Goal: Transaction & Acquisition: Purchase product/service

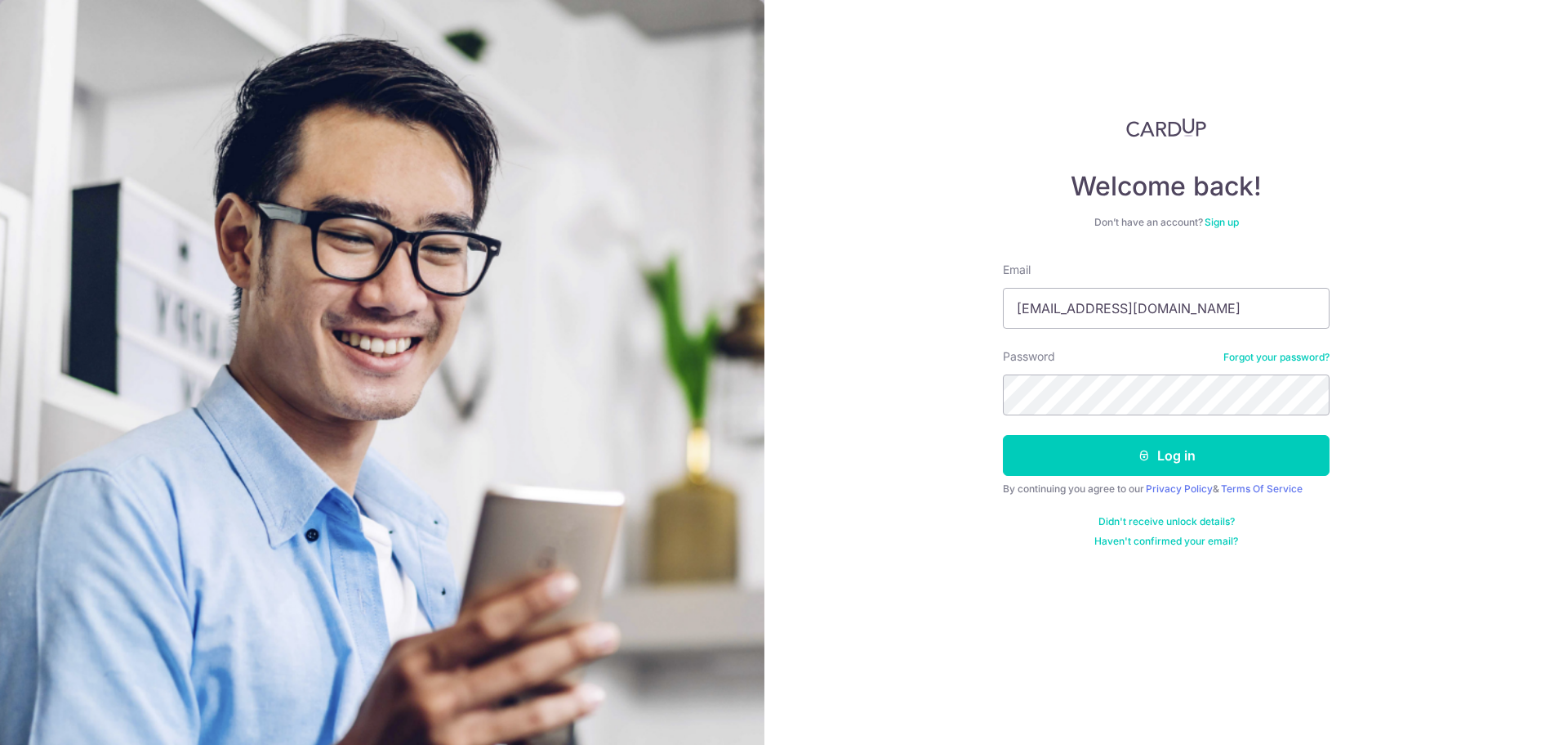
click at [1003, 435] on button "Log in" at bounding box center [1166, 454] width 327 height 40
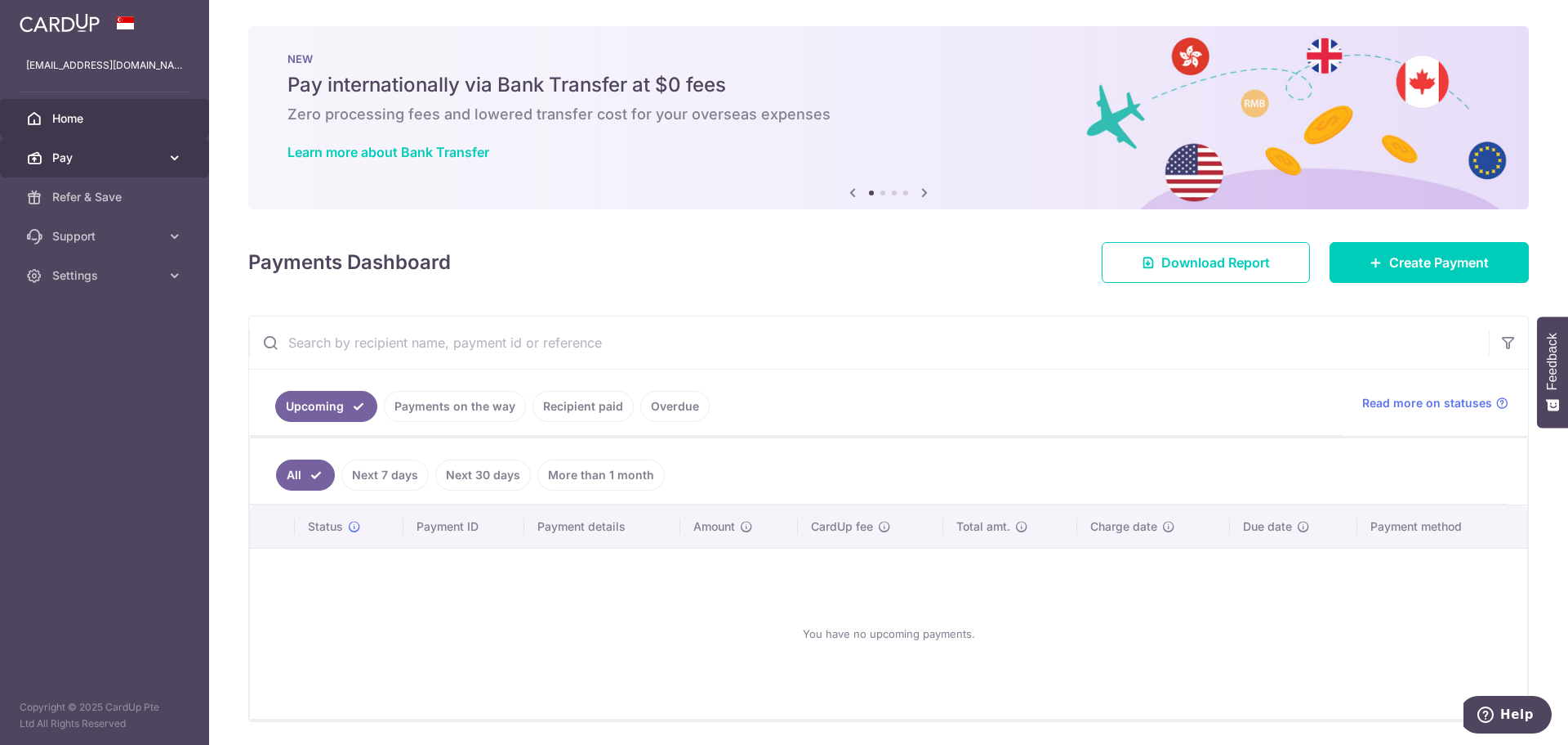
click at [127, 161] on span "Pay" at bounding box center [105, 158] width 107 height 17
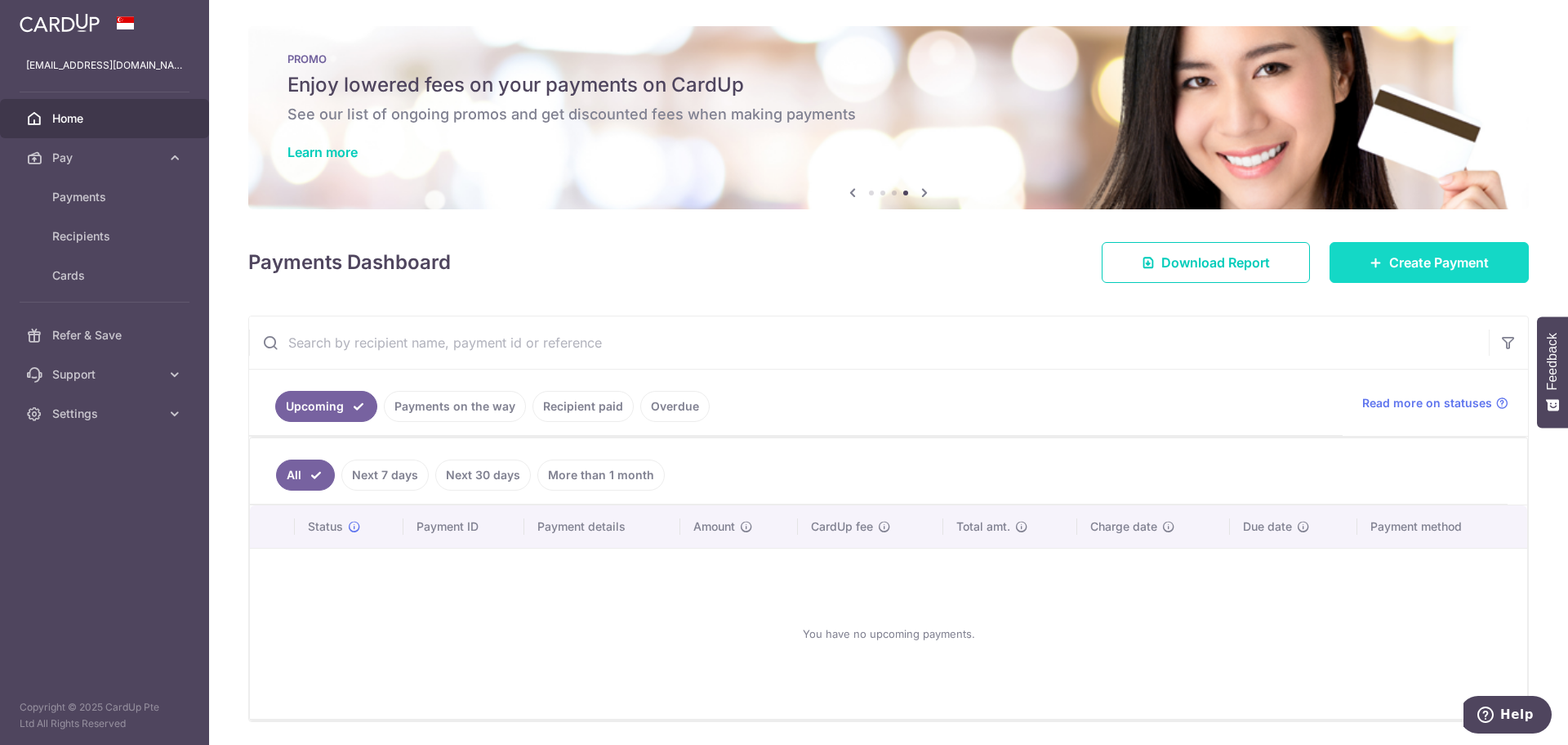
click at [1354, 256] on link "Create Payment" at bounding box center [1429, 261] width 199 height 40
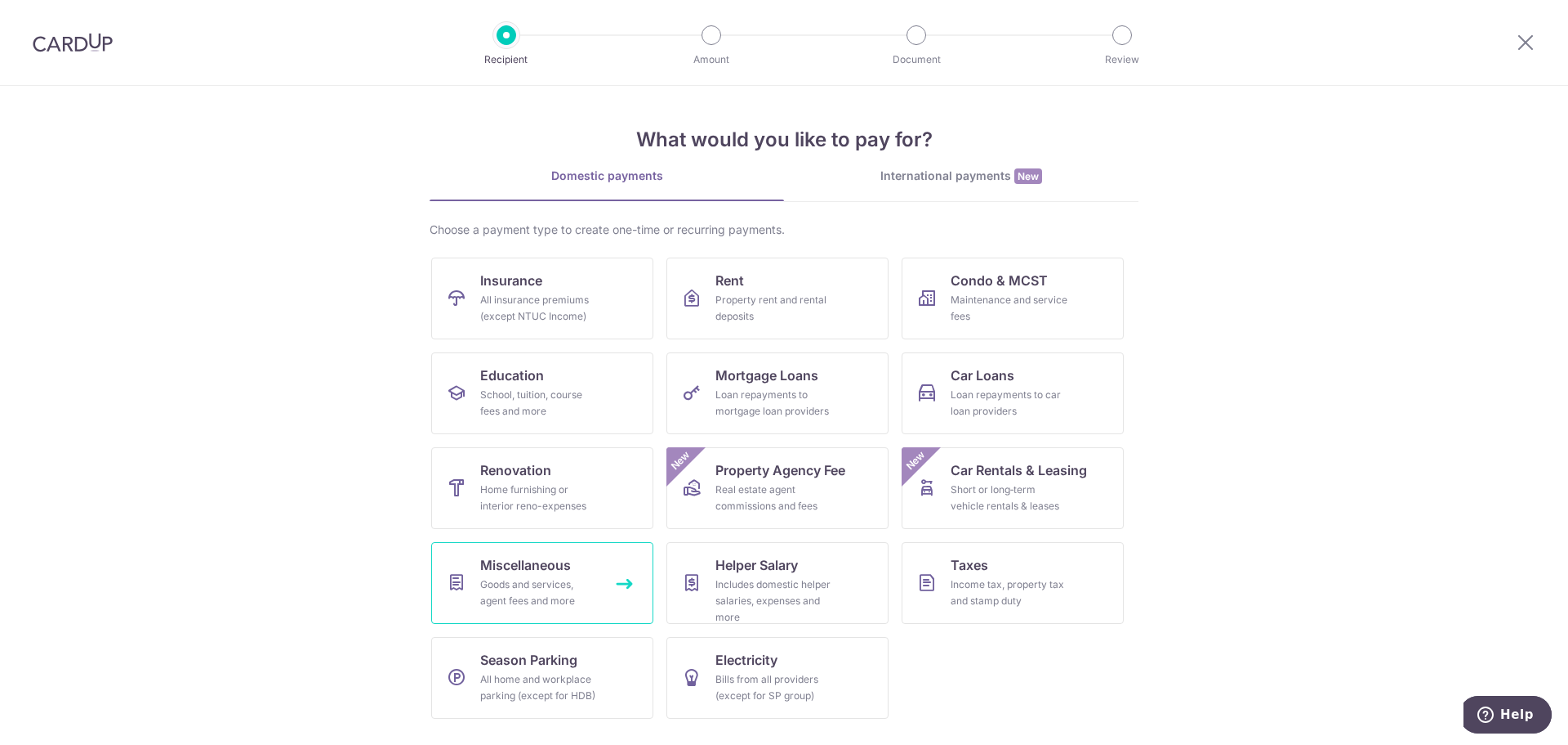
click at [614, 580] on link "Miscellaneous Goods and services, agent fees and more" at bounding box center [543, 582] width 223 height 82
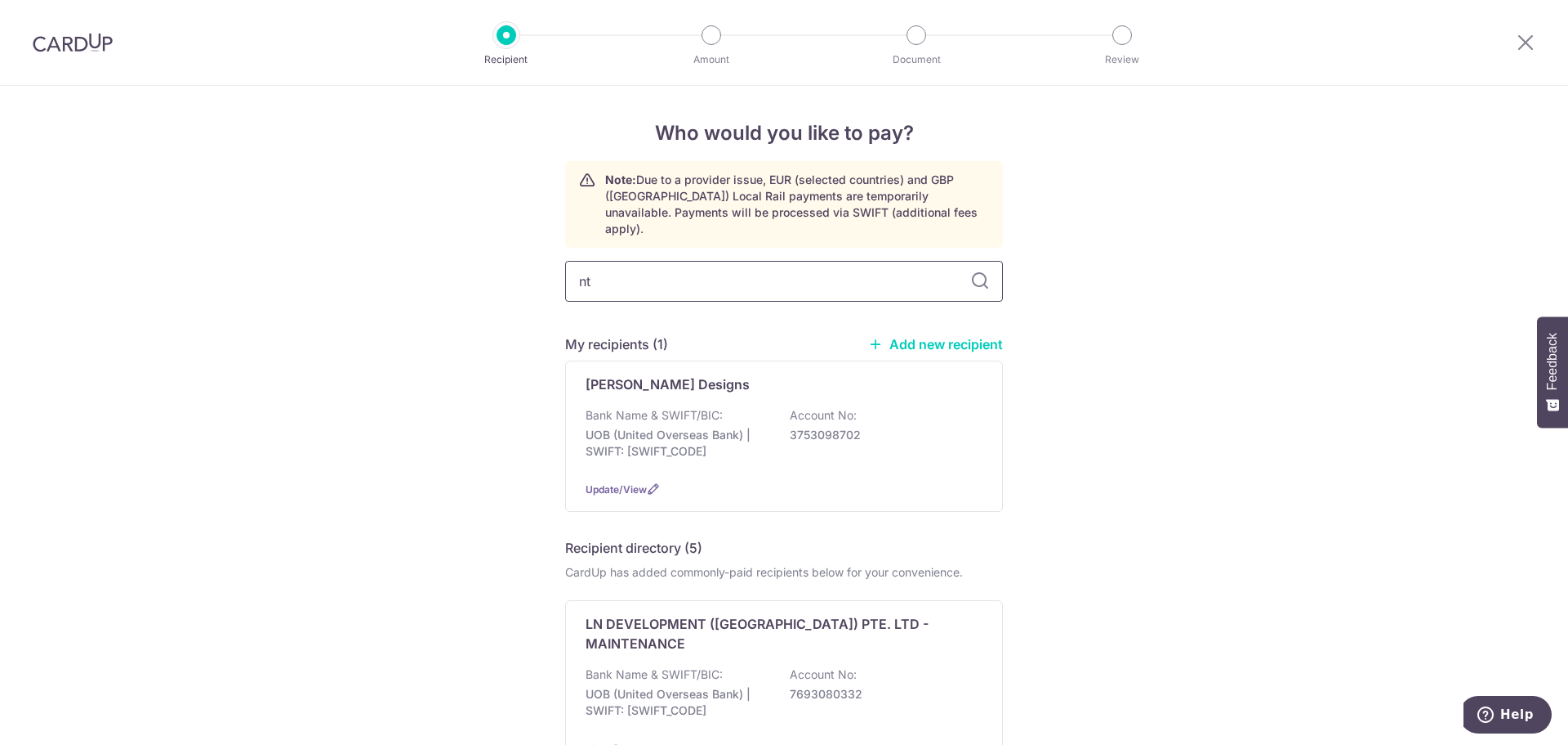
type input "ntu"
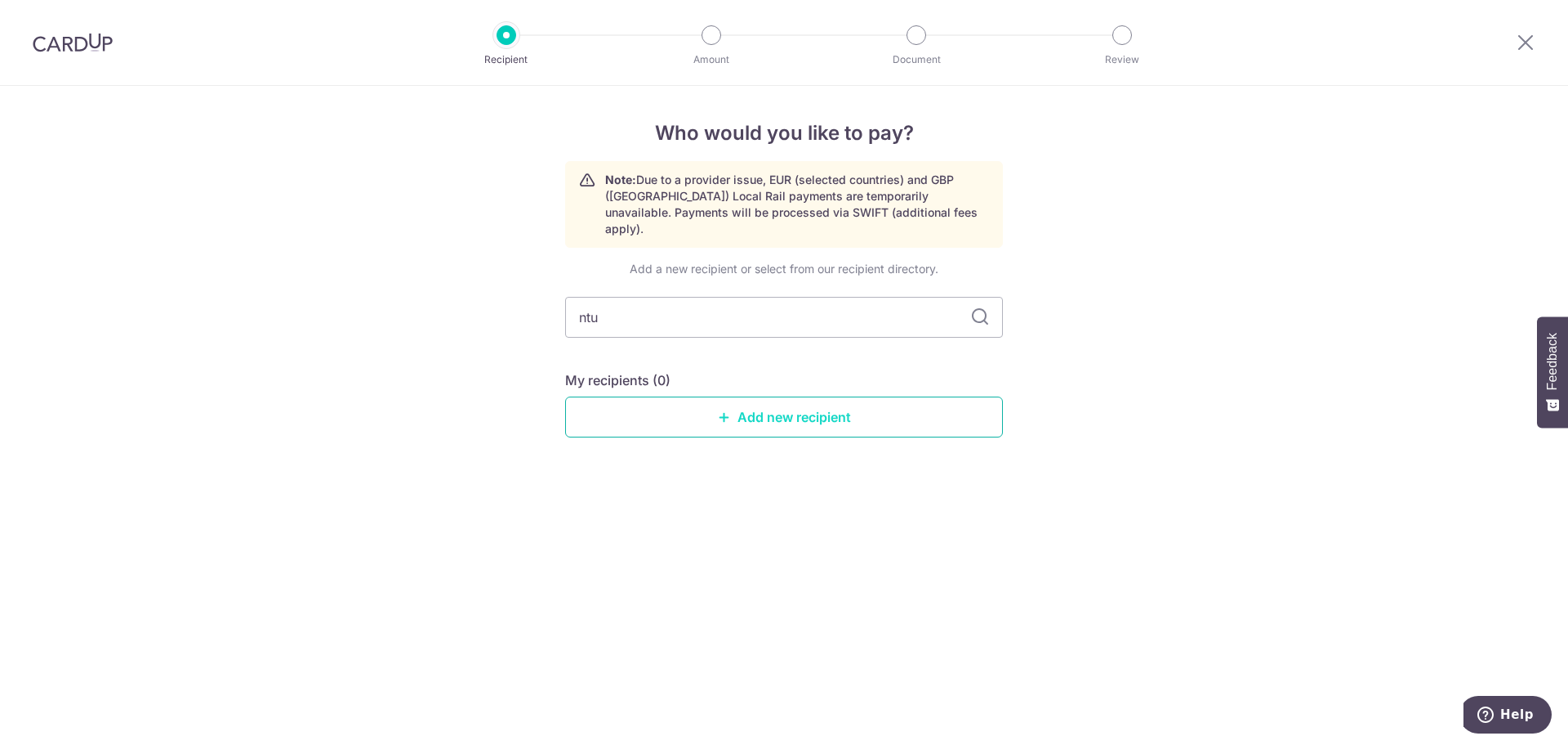
click at [689, 396] on link "Add new recipient" at bounding box center [784, 416] width 438 height 40
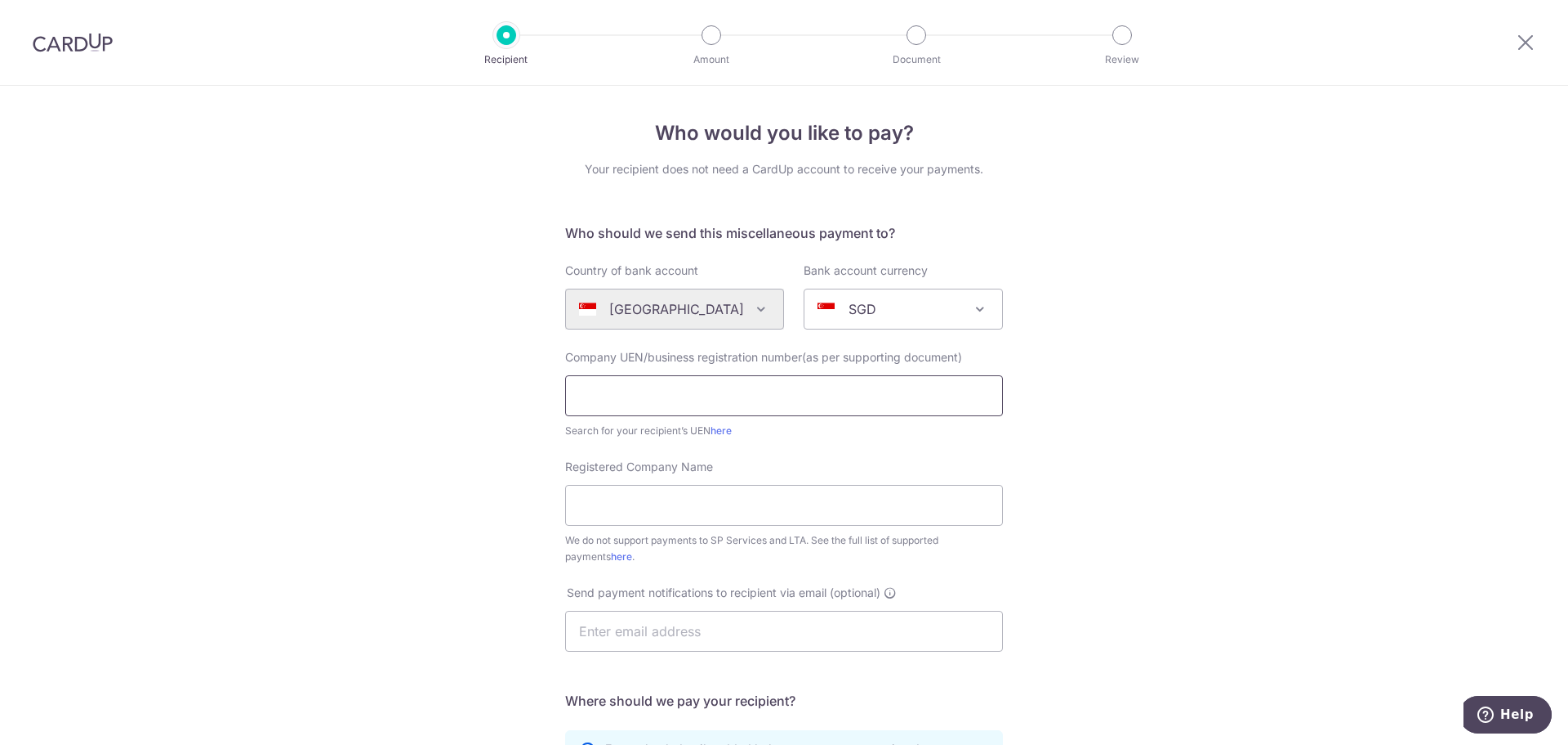
click at [715, 384] on input "text" at bounding box center [784, 395] width 438 height 40
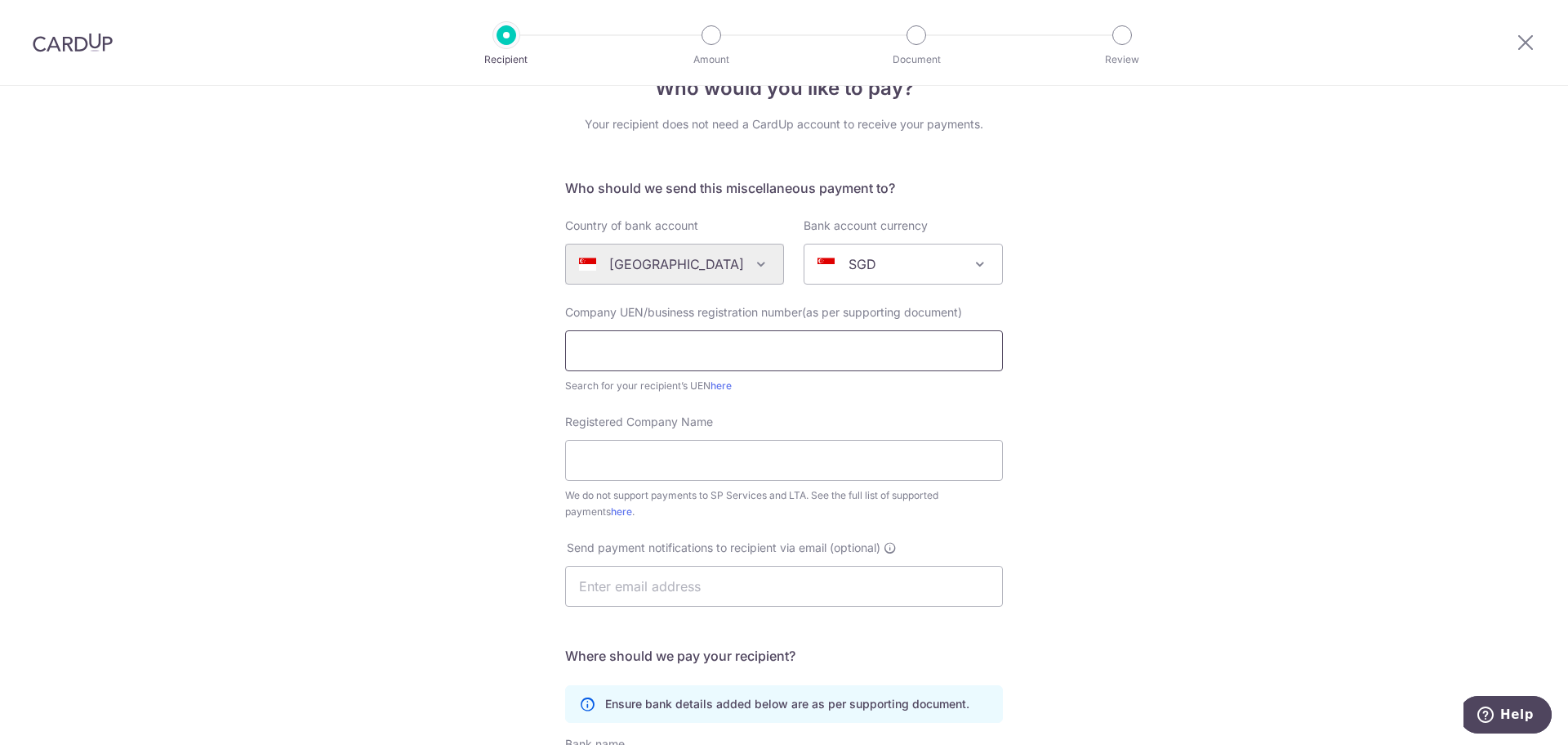
scroll to position [82, 0]
